Goal: Transaction & Acquisition: Purchase product/service

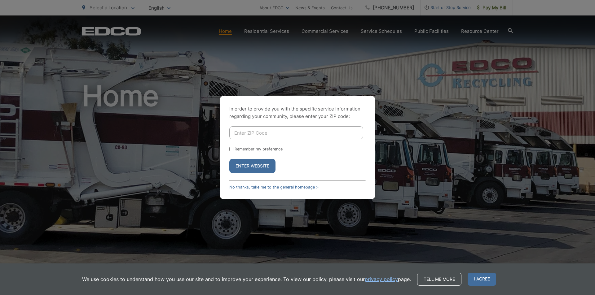
click at [248, 131] on input "Enter ZIP Code" at bounding box center [296, 133] width 134 height 13
type input "92131"
click at [229, 159] on button "Enter Website" at bounding box center [252, 166] width 46 height 14
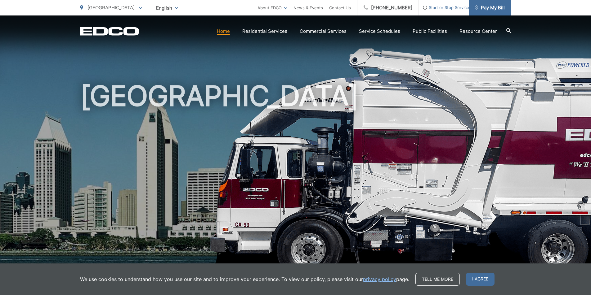
click at [491, 7] on span "Pay My Bill" at bounding box center [489, 7] width 29 height 7
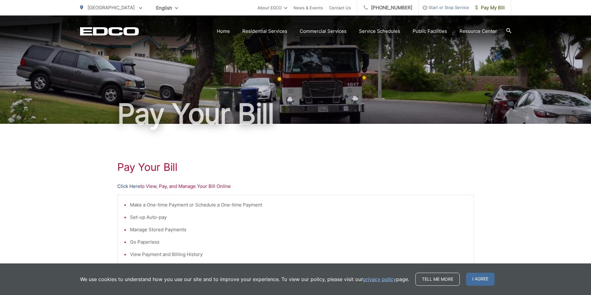
click at [122, 186] on link "Click Here" at bounding box center [128, 186] width 23 height 7
